Goal: Task Accomplishment & Management: Use online tool/utility

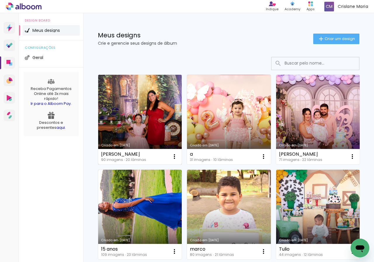
click at [170, 120] on link "Criado em [DATE]" at bounding box center [140, 120] width 84 height 90
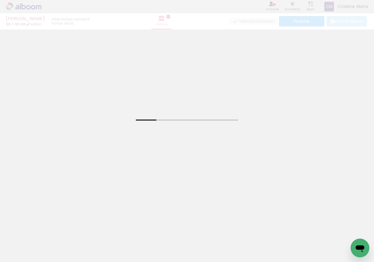
scroll to position [0, 435]
